Goal: Find specific page/section: Find specific page/section

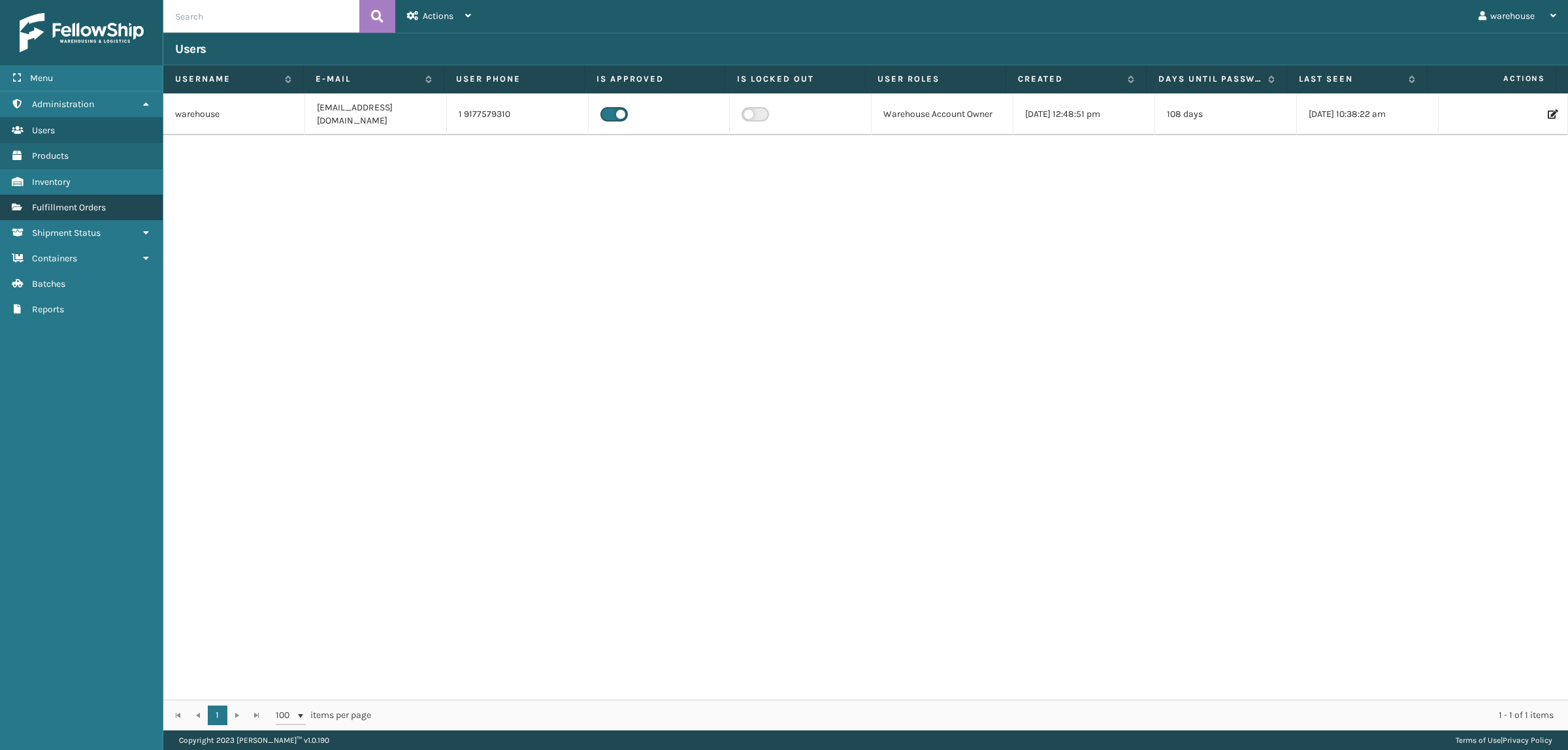
click at [89, 206] on span "Fulfillment Orders" at bounding box center [69, 208] width 74 height 11
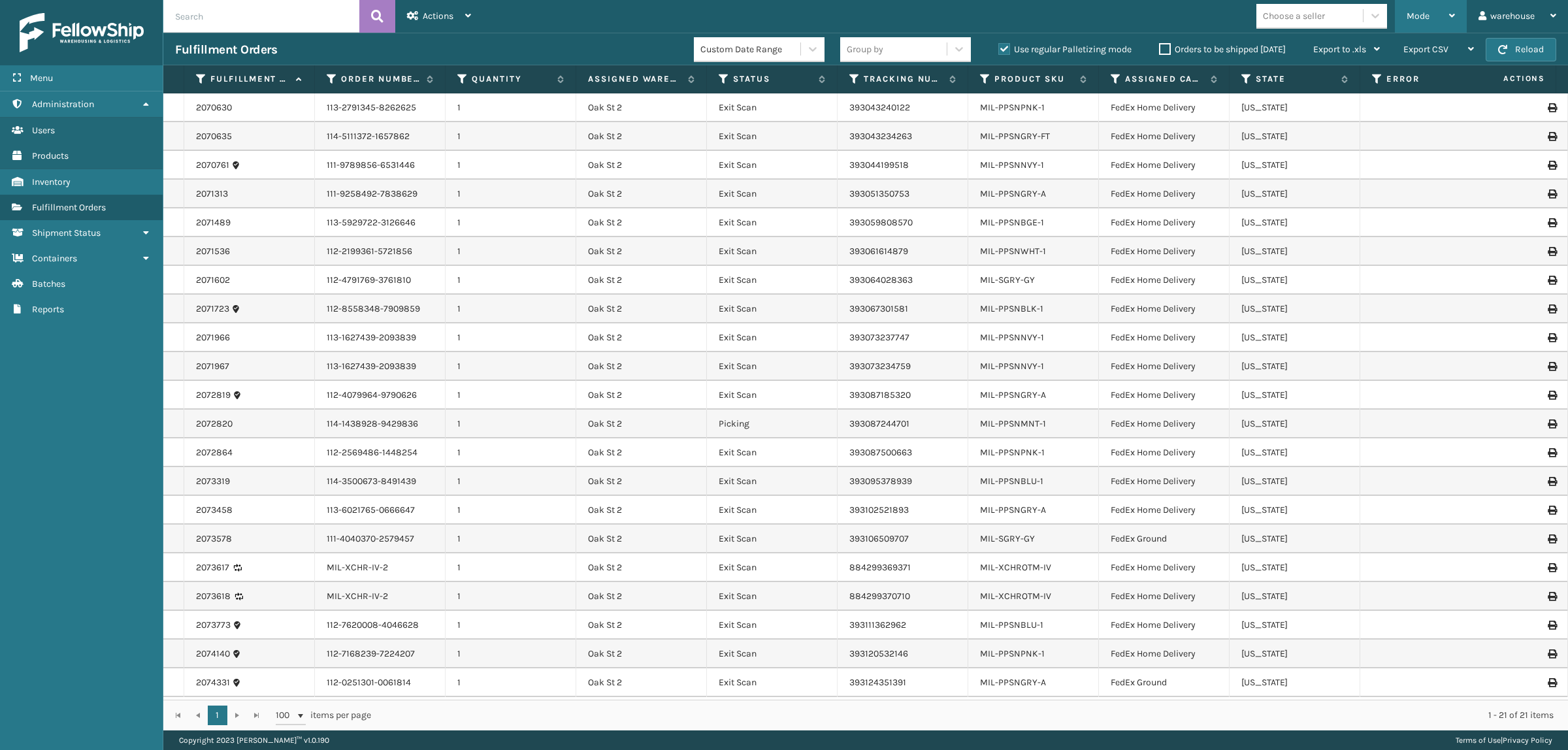
click at [1418, 13] on span "Mode" at bounding box center [1417, 16] width 23 height 11
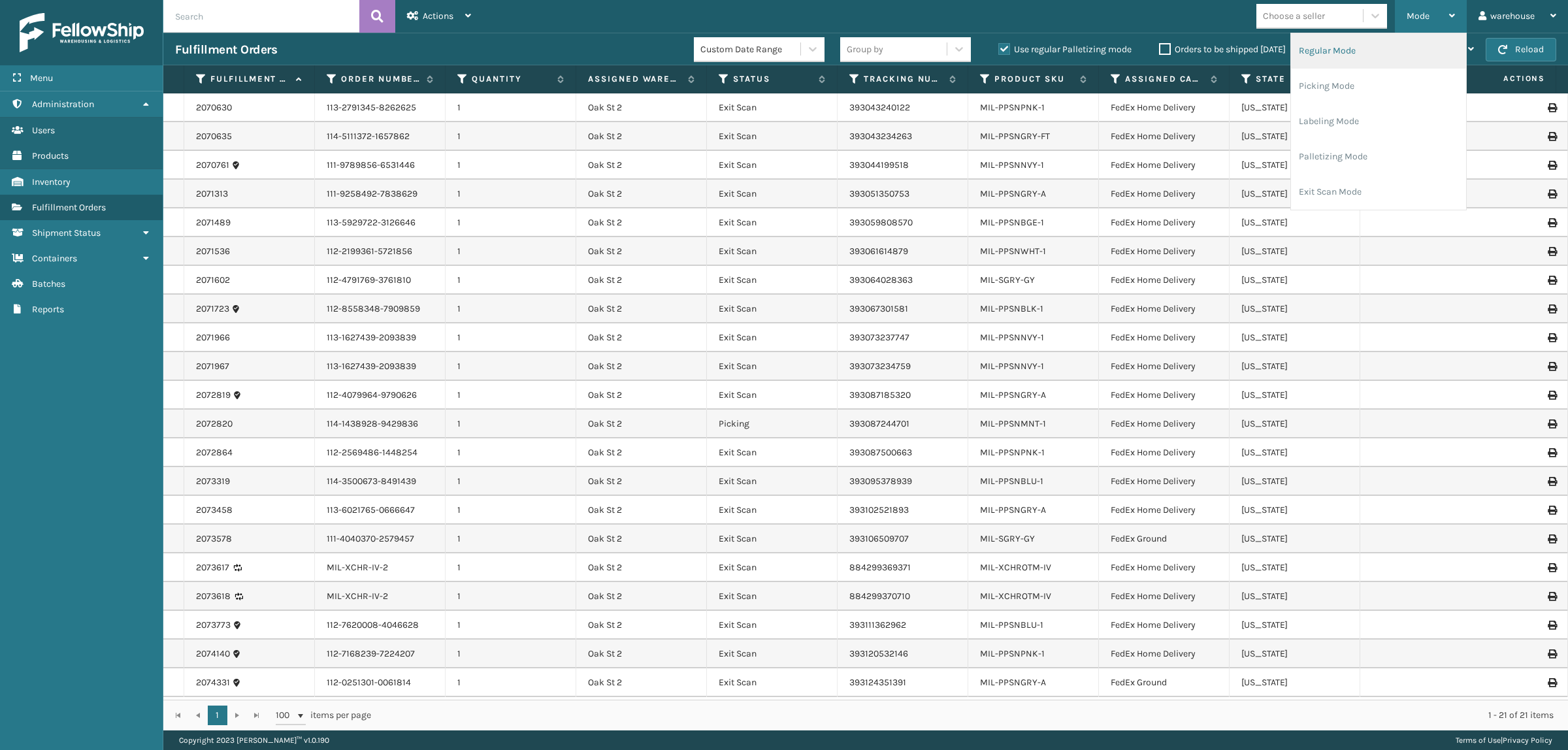
click at [1353, 63] on li "Regular Mode" at bounding box center [1378, 51] width 175 height 35
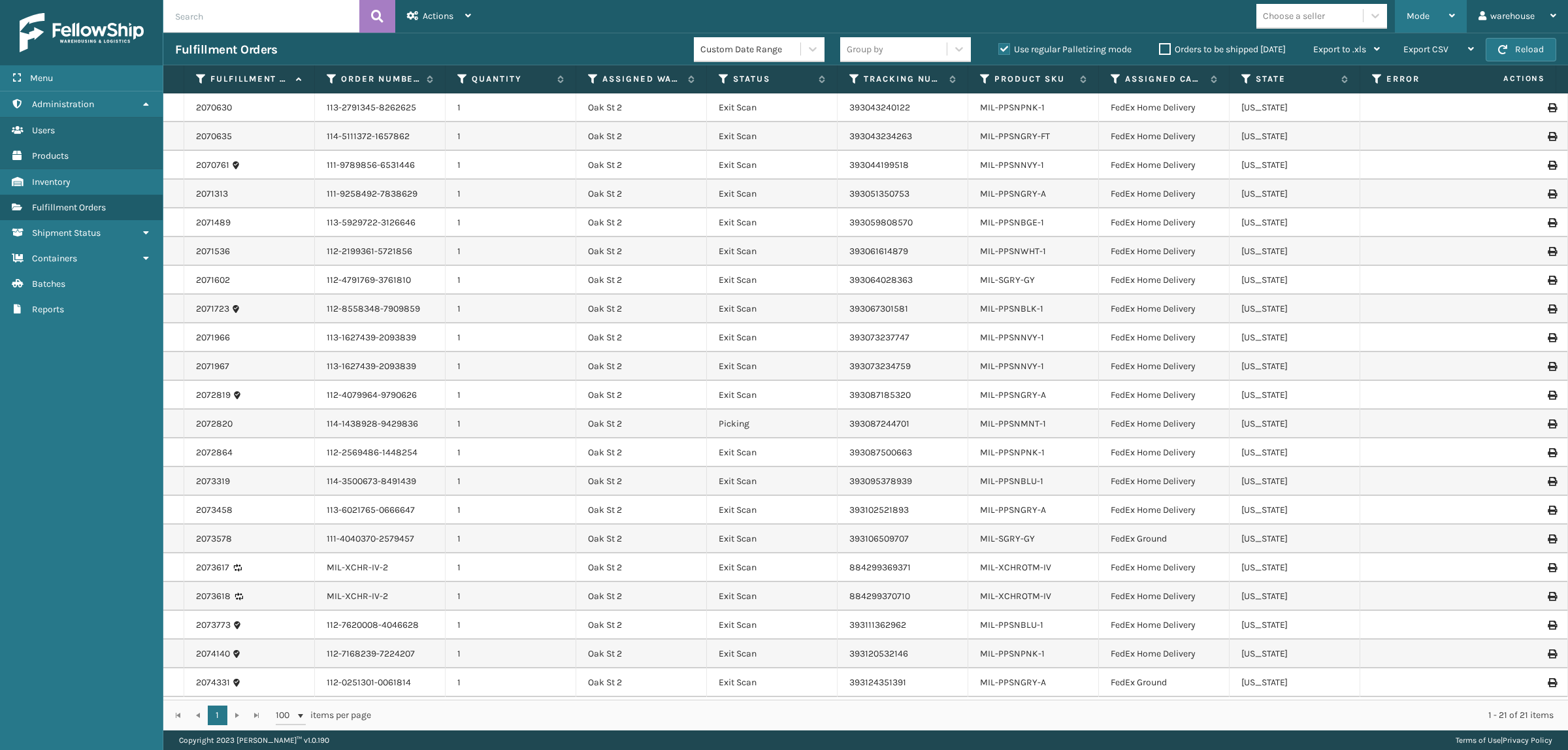
click at [1411, 10] on div "Mode" at bounding box center [1430, 16] width 48 height 33
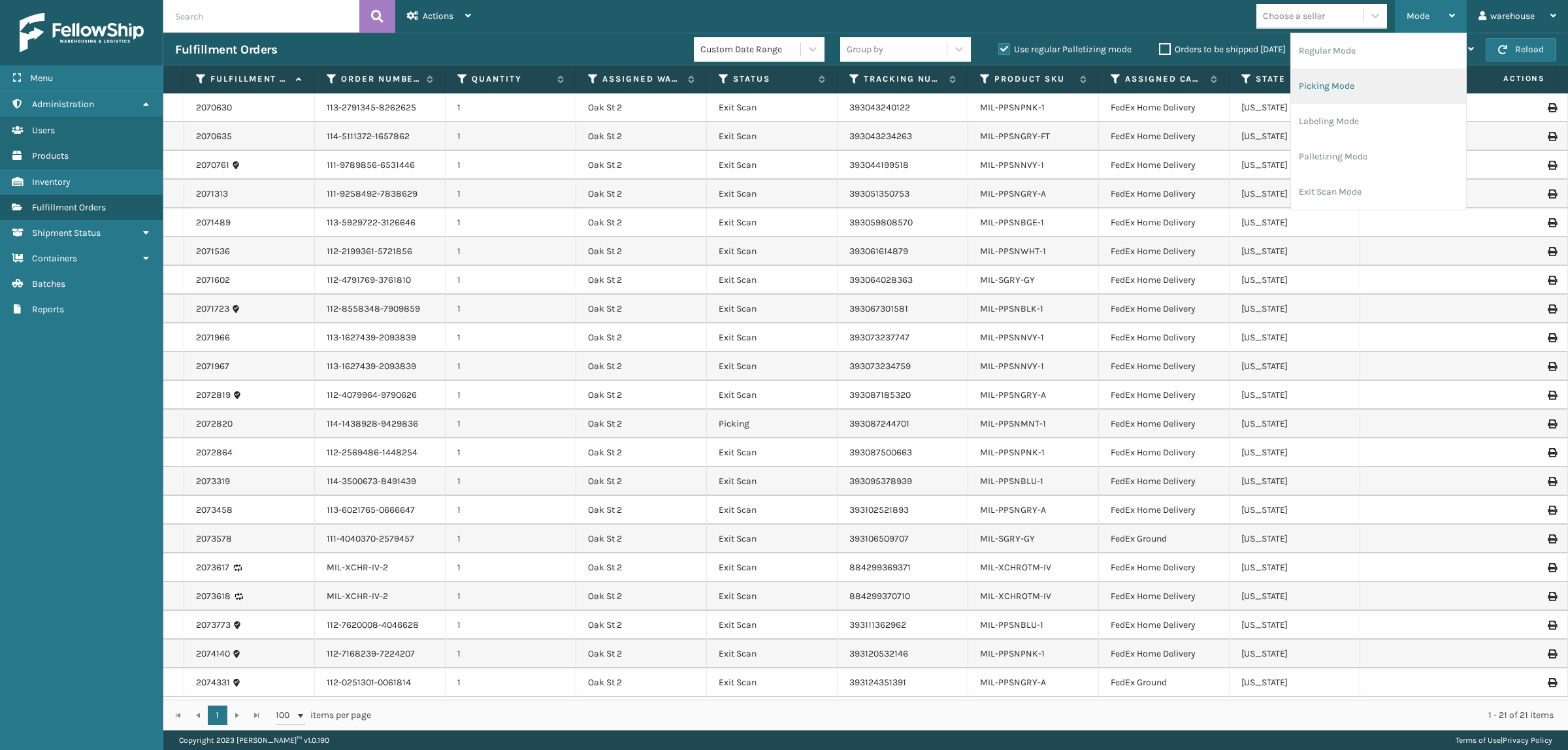
click at [1387, 89] on li "Picking Mode" at bounding box center [1378, 86] width 175 height 35
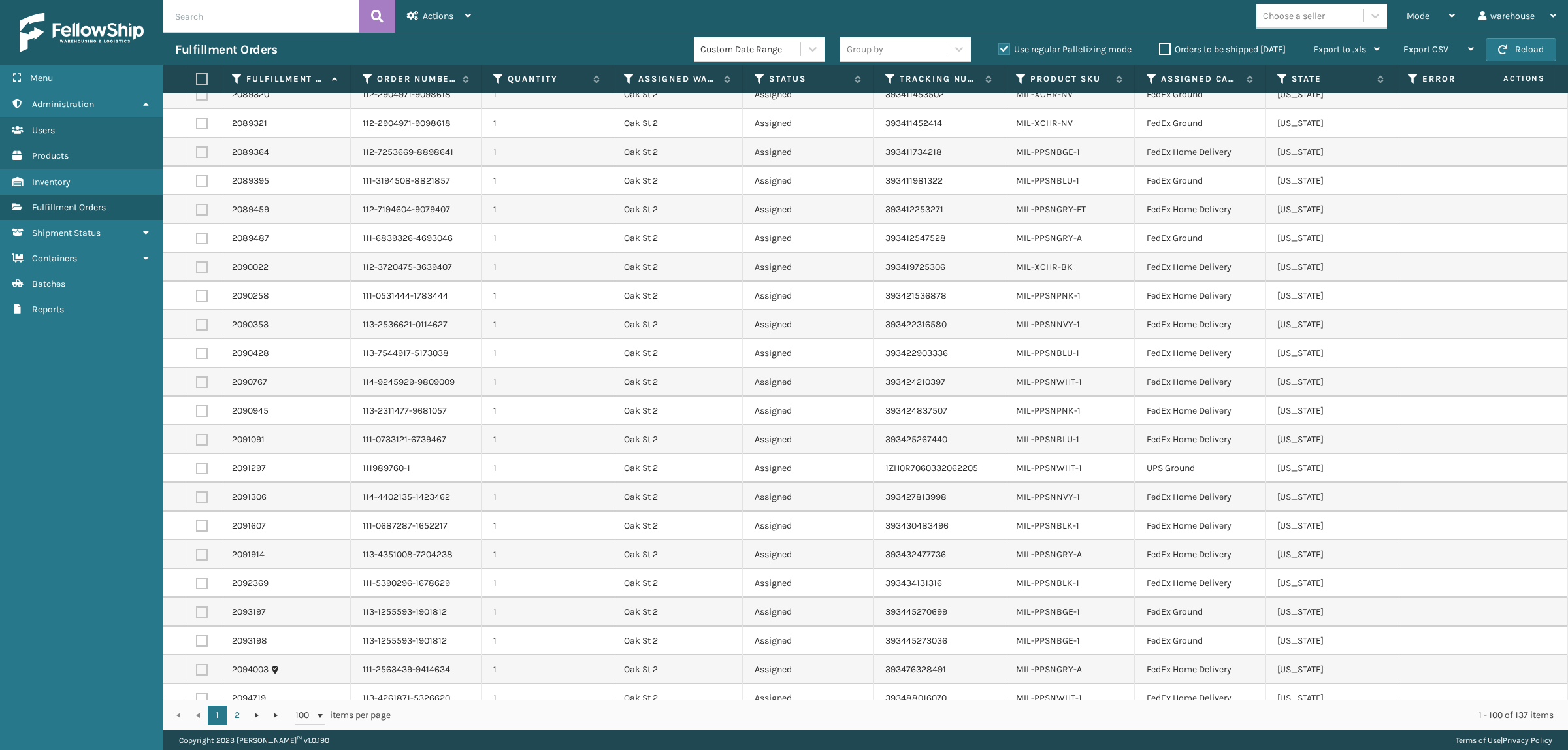
scroll to position [2041, 0]
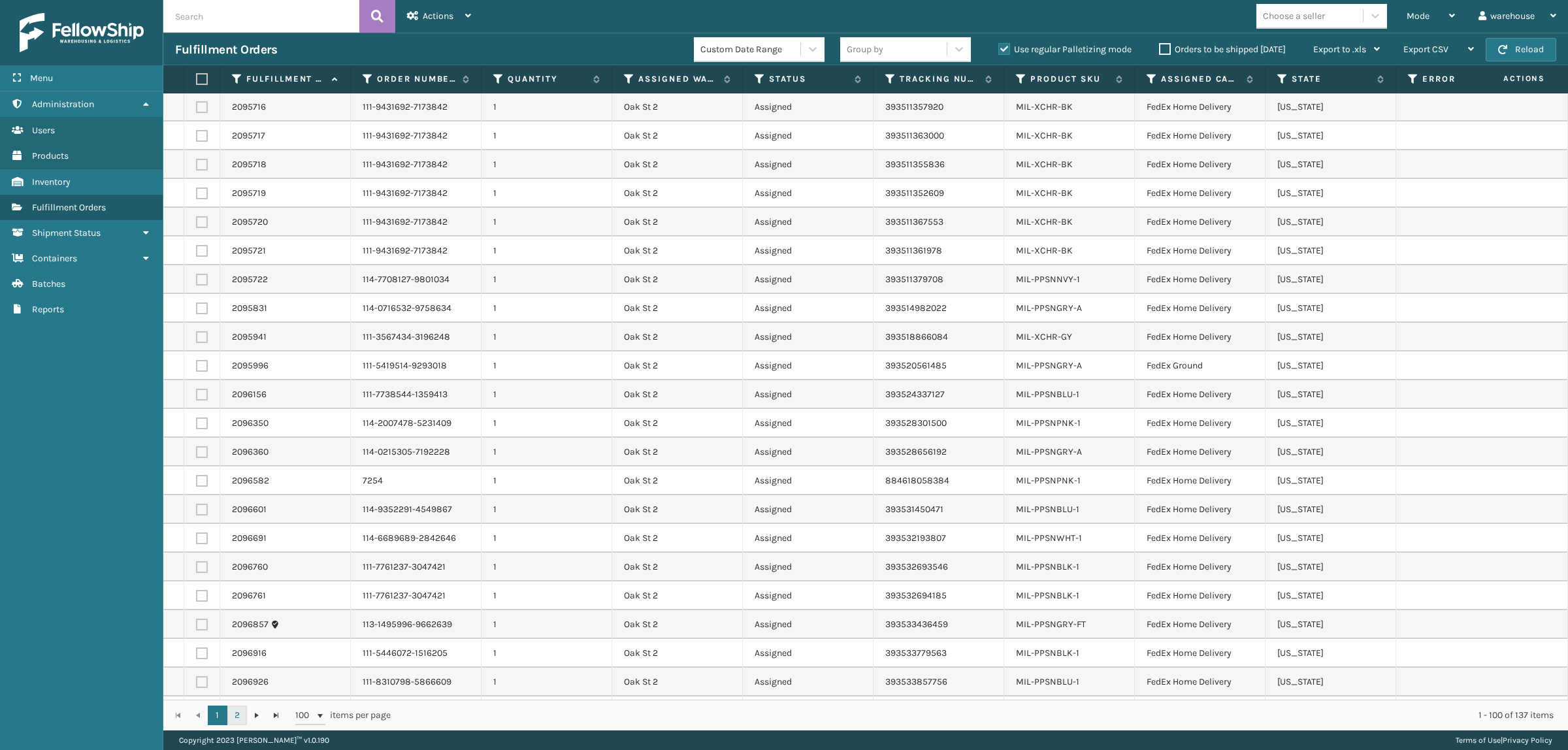
click at [238, 715] on link "2" at bounding box center [237, 715] width 19 height 19
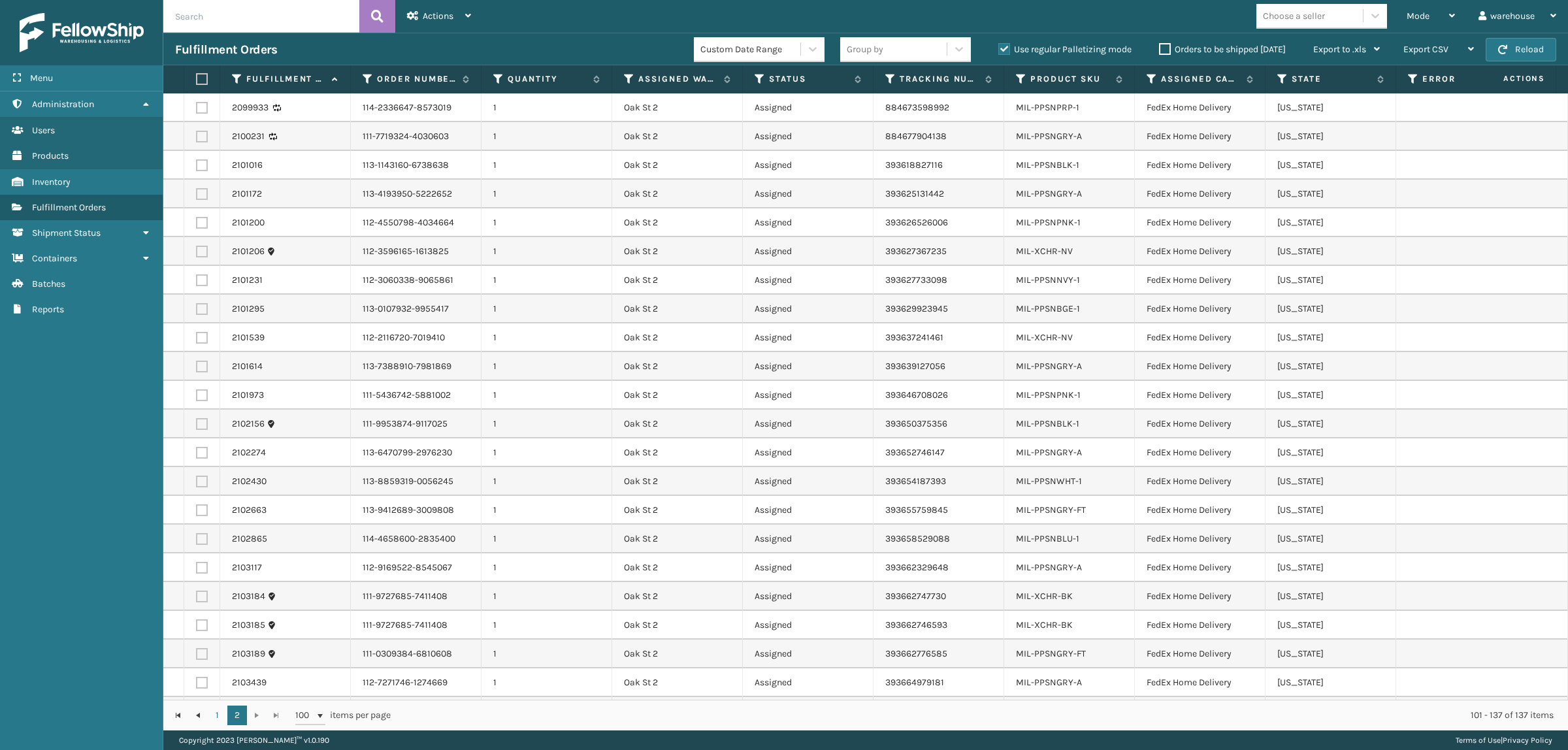
scroll to position [469, 0]
click at [232, 678] on link "2106275" at bounding box center [249, 685] width 34 height 13
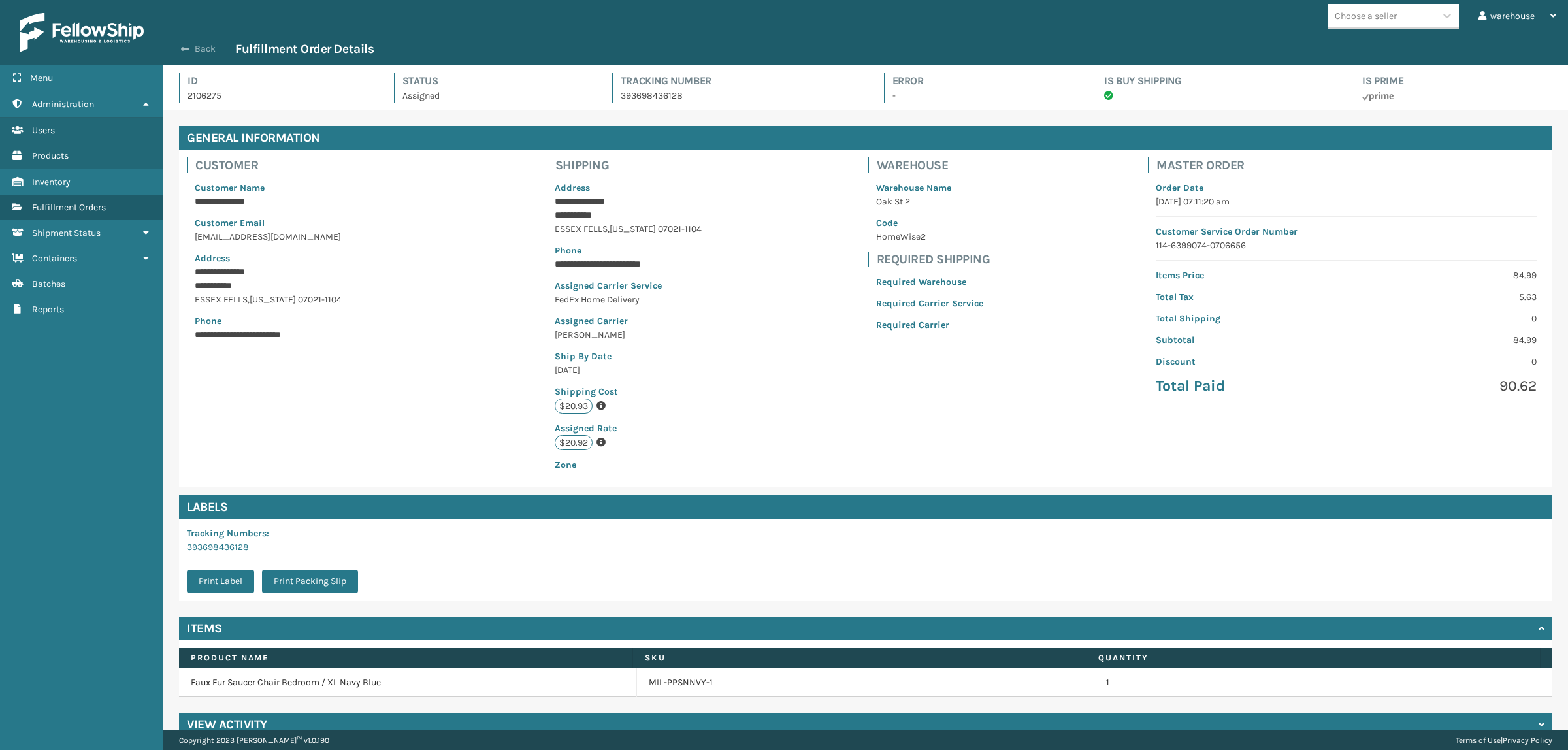
click at [194, 47] on button "Back" at bounding box center [204, 49] width 60 height 12
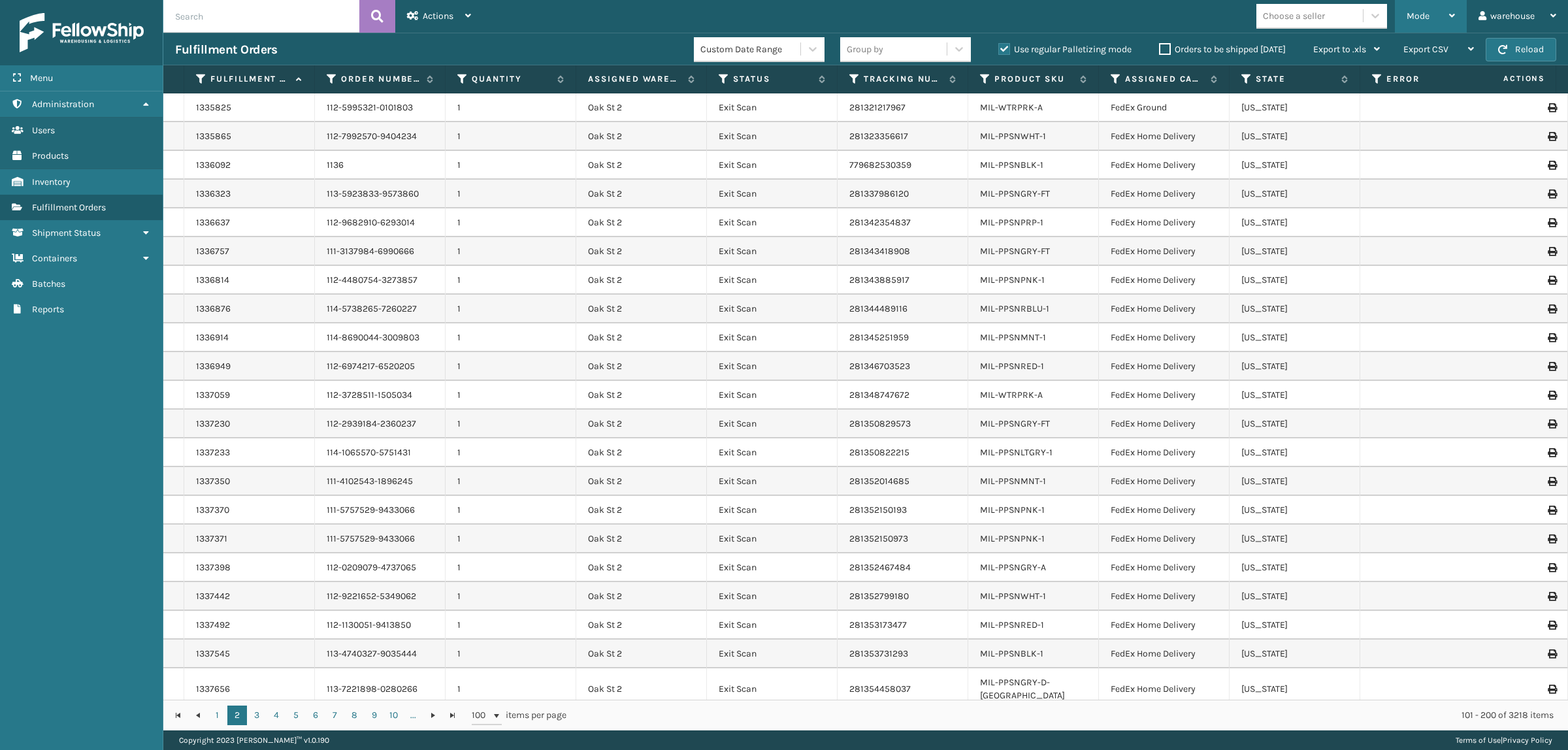
click at [1415, 14] on span "Mode" at bounding box center [1417, 16] width 23 height 11
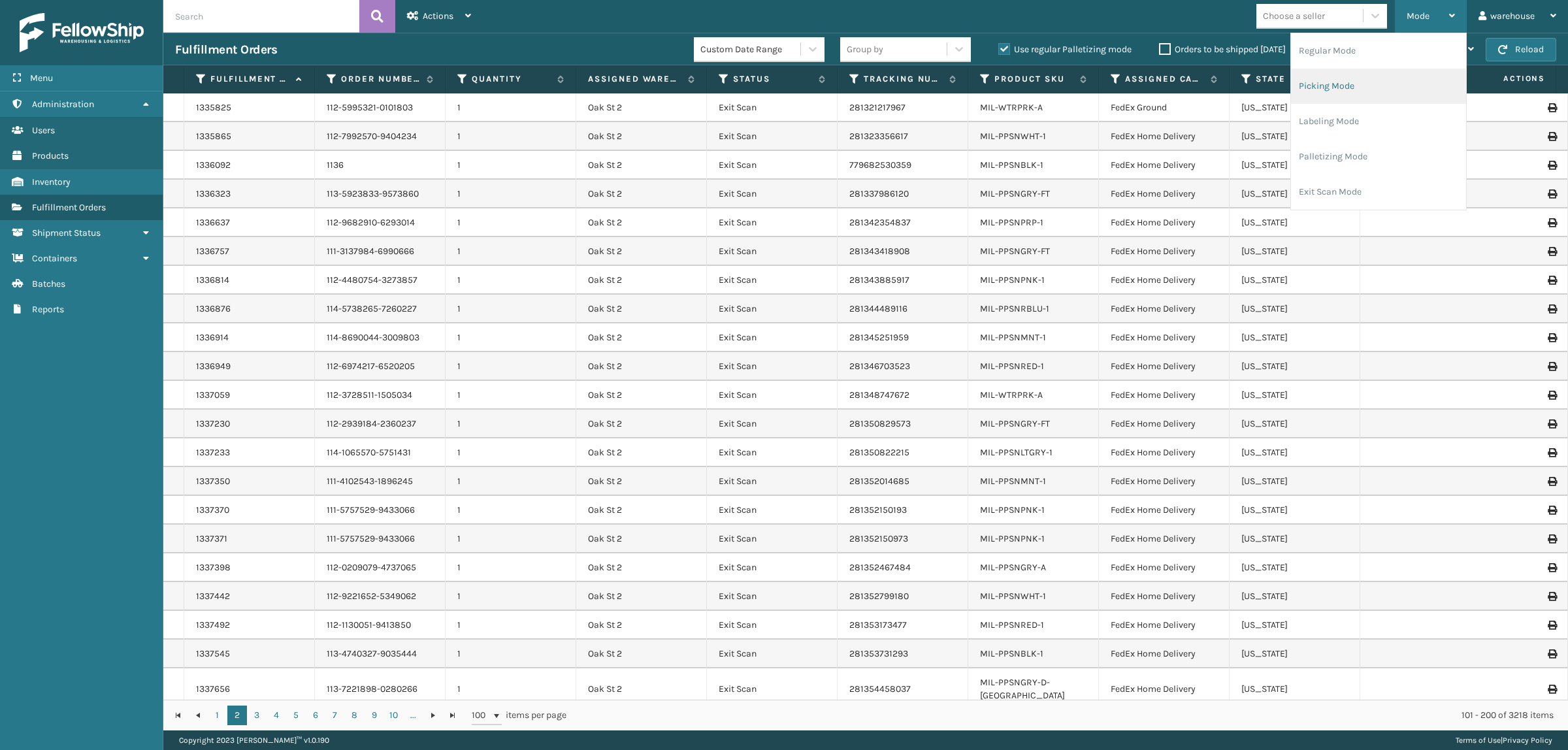
click at [1368, 97] on li "Picking Mode" at bounding box center [1378, 86] width 175 height 35
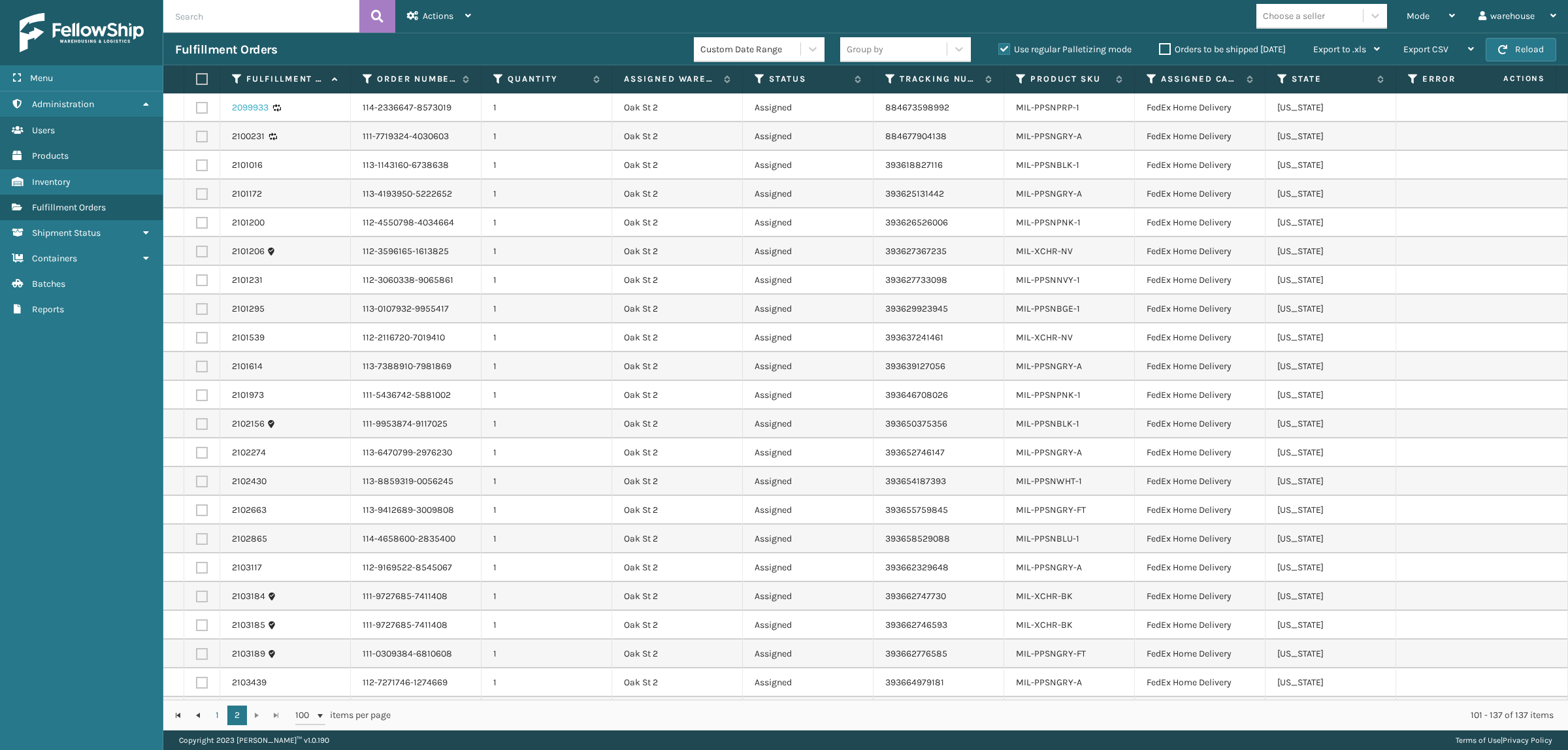
click at [232, 102] on link "2099933" at bounding box center [250, 108] width 36 height 13
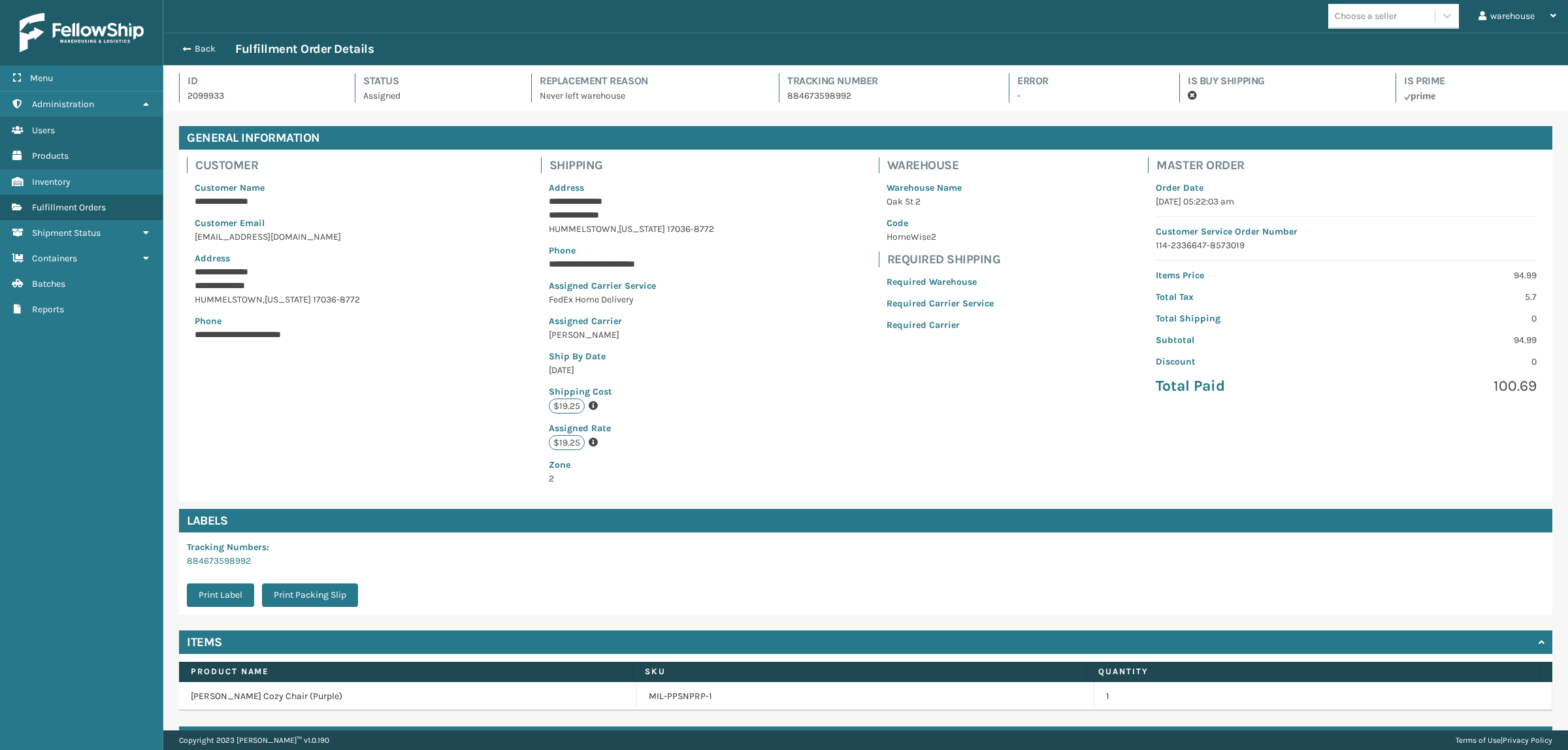
scroll to position [31, 1405]
click at [197, 47] on button "Back" at bounding box center [204, 49] width 60 height 12
